Goal: Navigation & Orientation: Find specific page/section

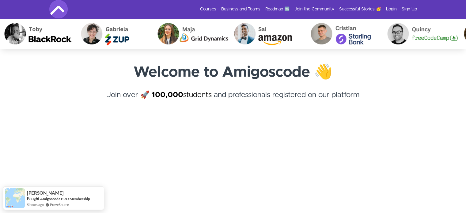
click at [390, 10] on link "Login" at bounding box center [391, 9] width 11 height 6
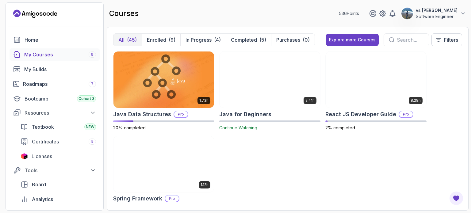
scroll to position [18, 0]
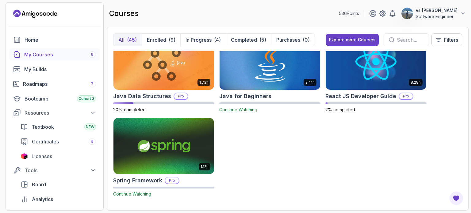
click at [261, 139] on div "1.72h Java Data Structures Pro 20% completed 2.41h Java for Beginners Continue …" at bounding box center [287, 127] width 349 height 153
click at [63, 146] on link "Certificates 5" at bounding box center [58, 141] width 83 height 12
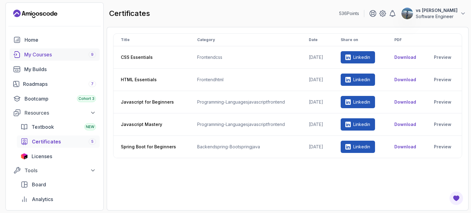
click at [49, 55] on div "My Courses 9" at bounding box center [60, 54] width 72 height 7
